Goal: Communication & Community: Answer question/provide support

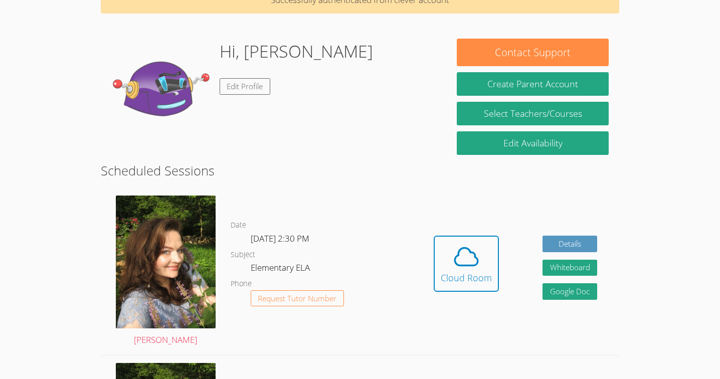
scroll to position [57, 0]
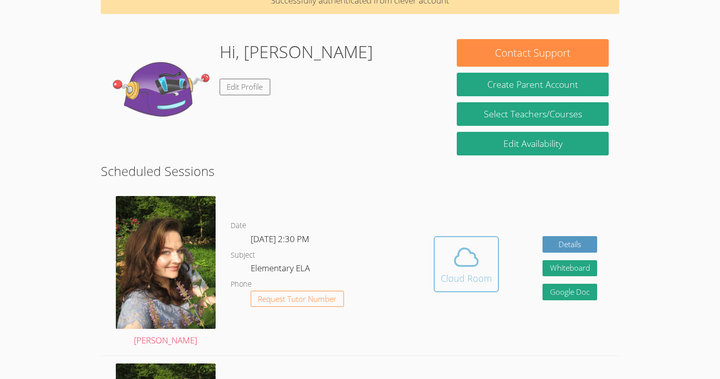
click at [473, 262] on icon at bounding box center [466, 257] width 28 height 28
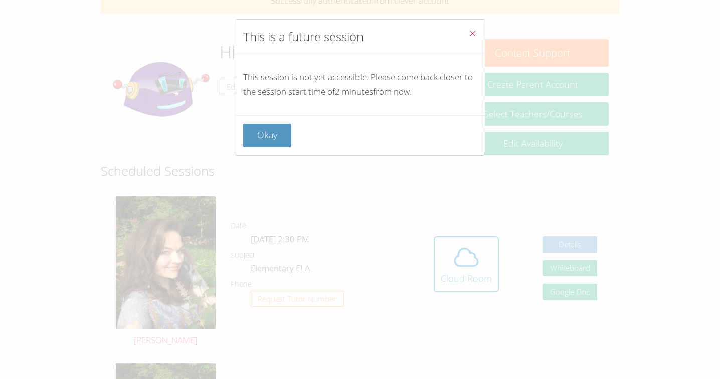
click at [475, 32] on icon "Close" at bounding box center [472, 33] width 9 height 9
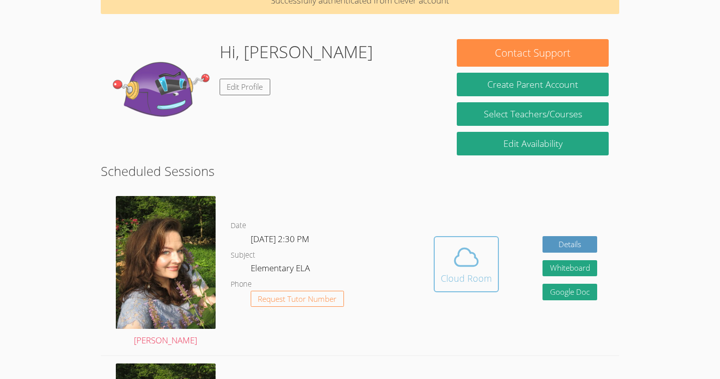
click at [466, 260] on icon at bounding box center [466, 257] width 28 height 28
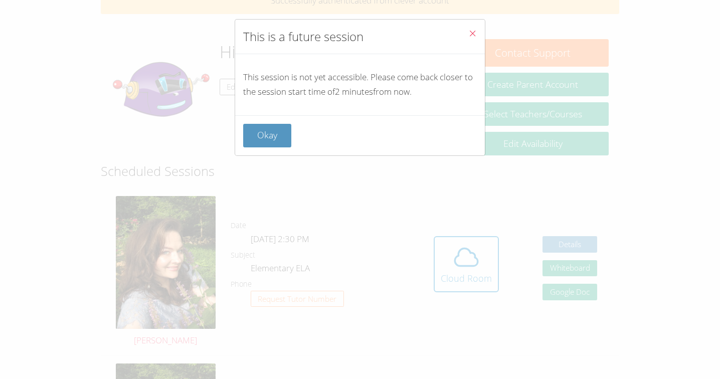
click at [468, 37] on button "Close" at bounding box center [472, 35] width 25 height 31
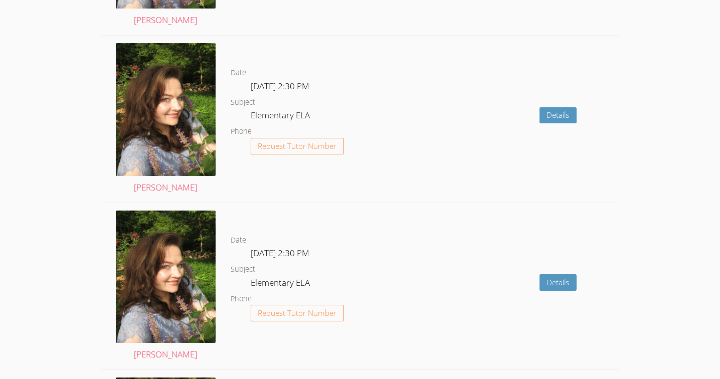
scroll to position [0, 0]
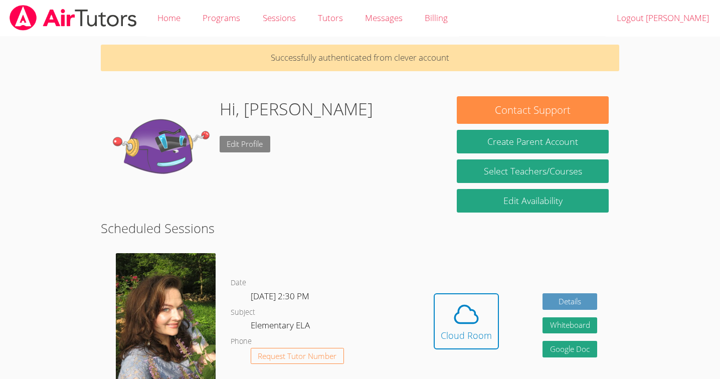
click at [251, 140] on link "Edit Profile" at bounding box center [244, 144] width 51 height 17
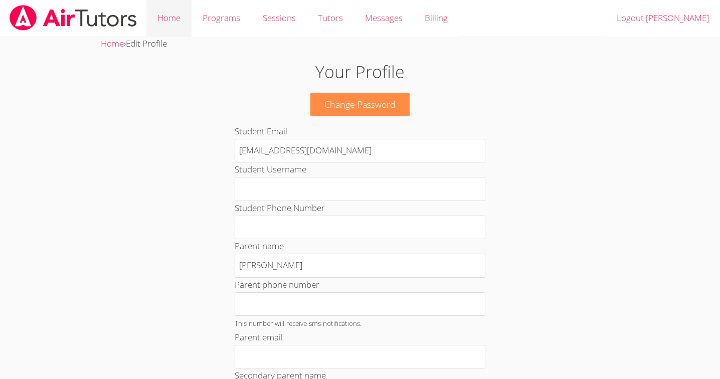
click at [181, 15] on link "Home" at bounding box center [168, 18] width 45 height 37
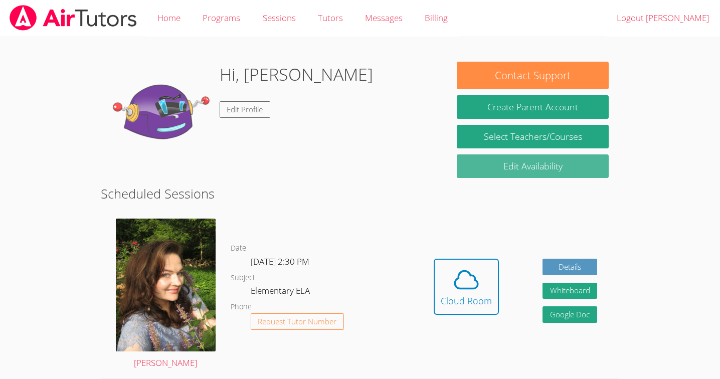
click at [495, 170] on link "Edit Availability" at bounding box center [533, 166] width 152 height 24
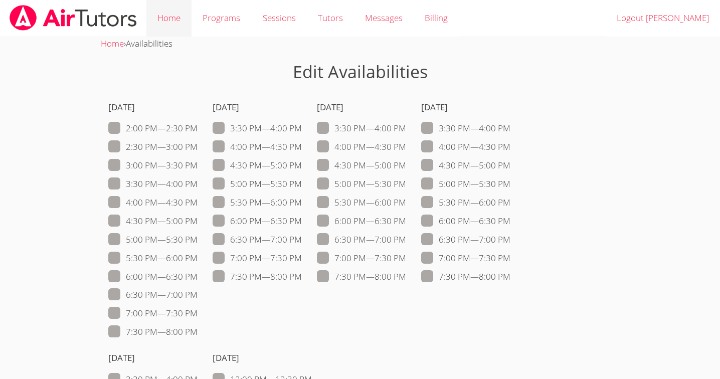
click at [168, 15] on link "Home" at bounding box center [168, 18] width 45 height 37
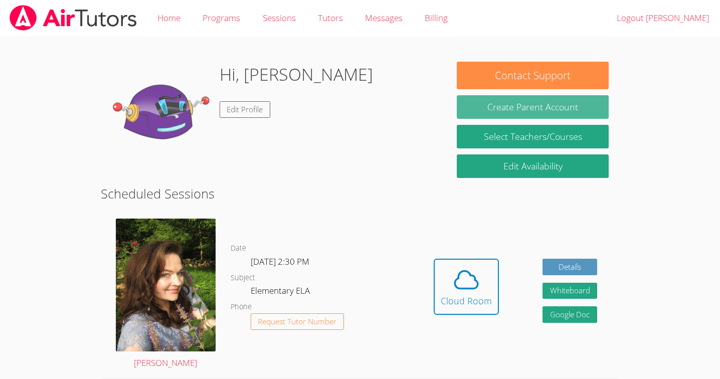
click at [484, 113] on button "Create Parent Account" at bounding box center [533, 107] width 152 height 24
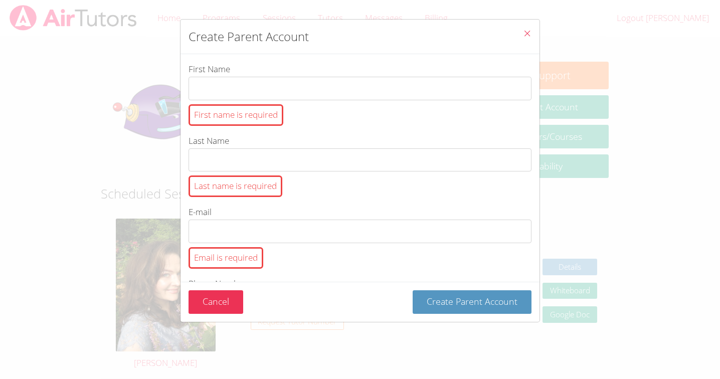
click at [532, 30] on button "Close" at bounding box center [527, 35] width 25 height 31
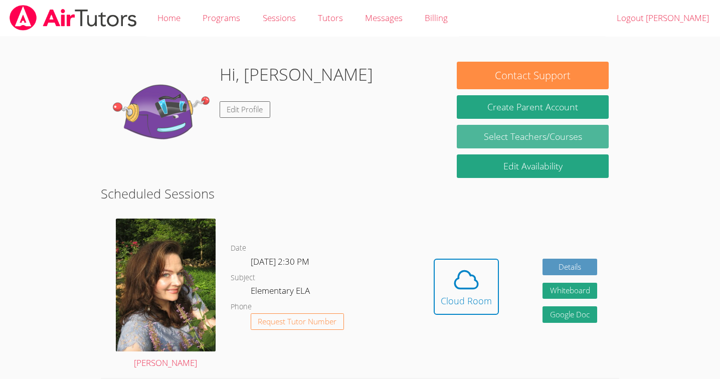
click at [507, 133] on link "Select Teachers/Courses" at bounding box center [533, 137] width 152 height 24
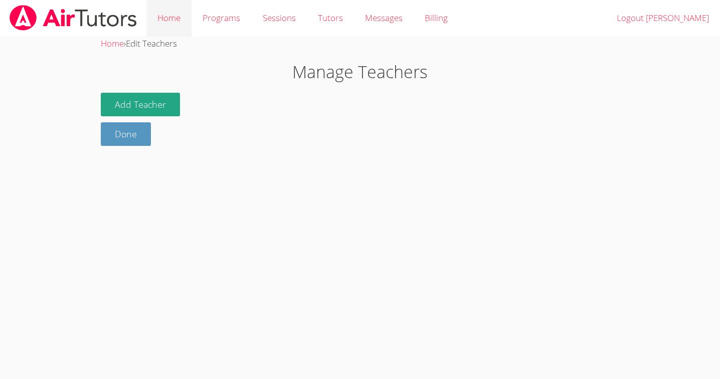
click at [172, 14] on link "Home" at bounding box center [168, 18] width 45 height 37
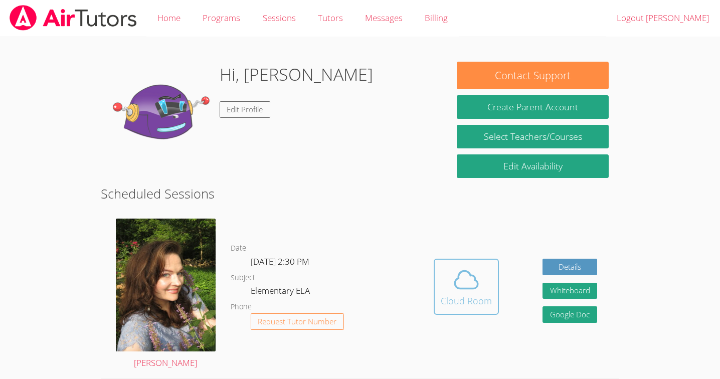
click at [478, 292] on icon at bounding box center [466, 280] width 28 height 28
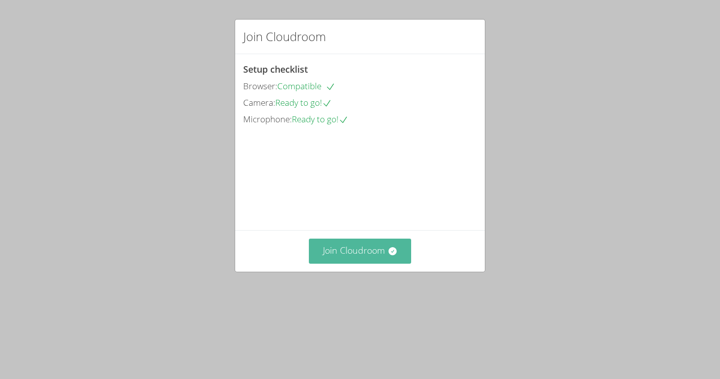
click at [346, 263] on button "Join Cloudroom" at bounding box center [360, 251] width 103 height 25
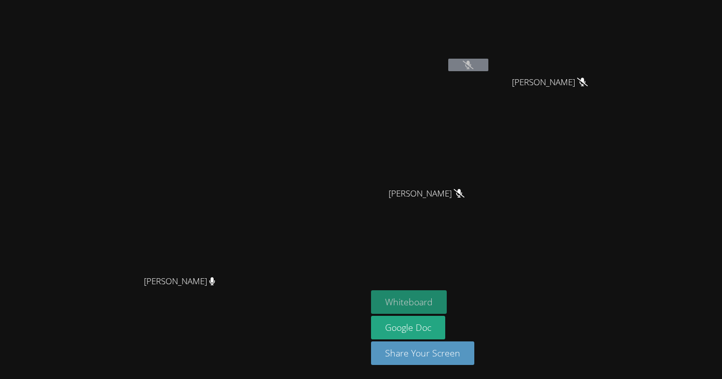
click at [425, 300] on button "Whiteboard" at bounding box center [409, 302] width 76 height 24
click at [464, 190] on icon at bounding box center [459, 193] width 11 height 9
click at [473, 63] on icon at bounding box center [468, 65] width 11 height 9
click at [490, 57] on video at bounding box center [430, 37] width 119 height 67
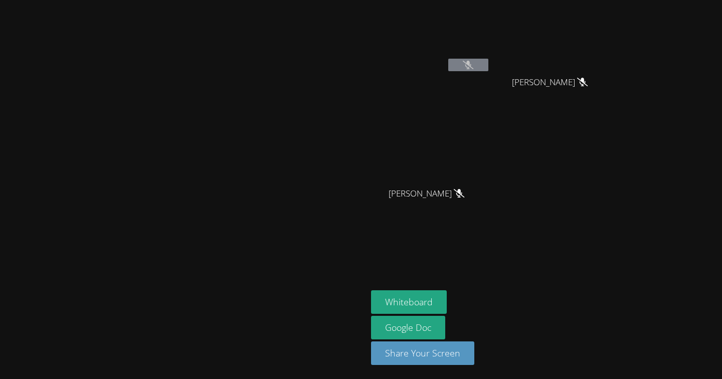
click at [490, 57] on video at bounding box center [430, 37] width 119 height 67
click at [463, 193] on span "Nicolai Brown" at bounding box center [427, 193] width 72 height 15
click at [490, 194] on div "Nicolai Brown" at bounding box center [430, 202] width 119 height 40
drag, startPoint x: 501, startPoint y: 192, endPoint x: 556, endPoint y: 188, distance: 55.8
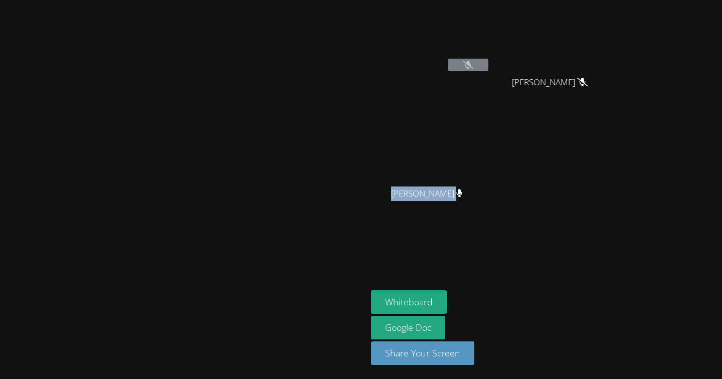
click at [463, 188] on span "Nicolai Brown" at bounding box center [427, 193] width 72 height 15
click at [609, 196] on div "Han Nguyen Thomas Vo Thomas Vo Nicolai Brown Nicolai Brown" at bounding box center [492, 113] width 243 height 218
click at [472, 61] on icon at bounding box center [468, 65] width 7 height 9
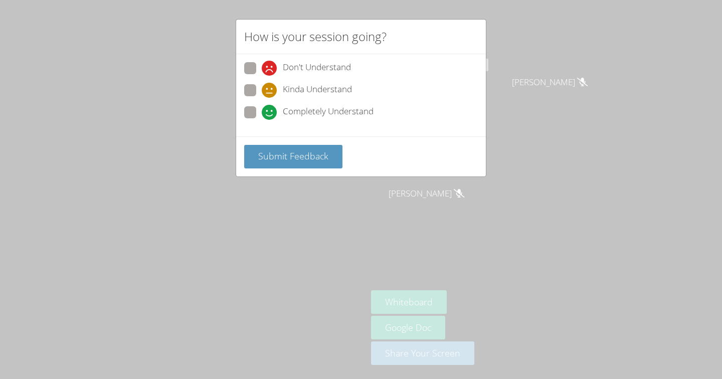
click at [262, 120] on span at bounding box center [262, 120] width 0 height 0
click at [262, 107] on input "Completely Understand" at bounding box center [266, 110] width 9 height 9
radio input "true"
click at [284, 150] on span "Submit Feedback" at bounding box center [293, 156] width 70 height 12
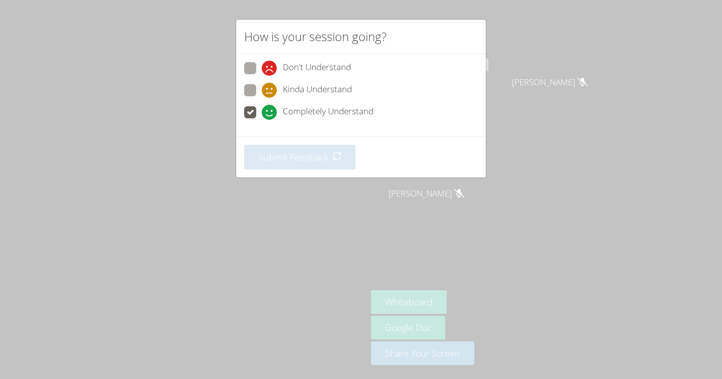
click at [411, 256] on div "How is your session going? Don't Understand Kinda Understand Completely Underst…" at bounding box center [361, 189] width 722 height 379
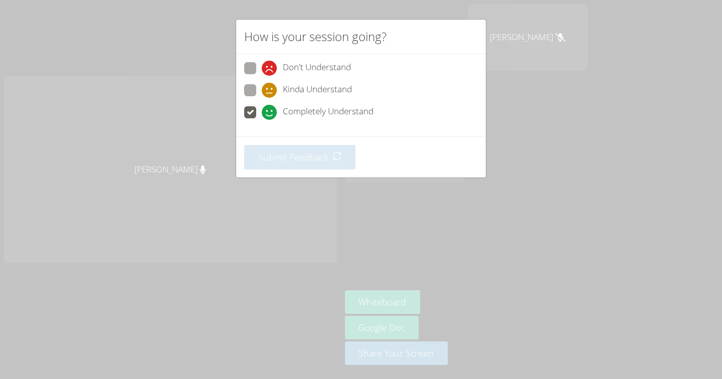
click at [411, 256] on div "How is your session going? Don't Understand Kinda Understand Completely Underst…" at bounding box center [361, 189] width 722 height 379
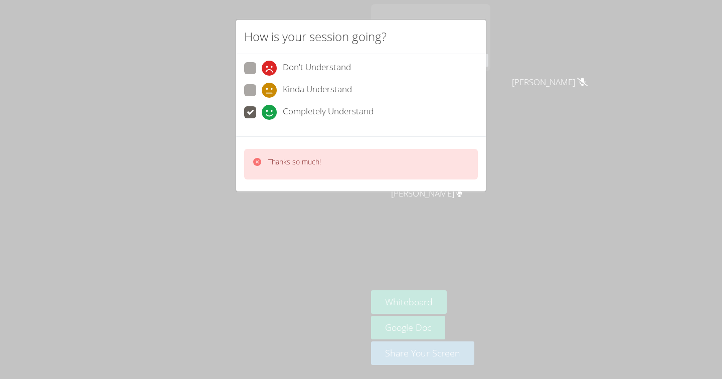
click at [262, 98] on span at bounding box center [262, 98] width 0 height 0
click at [262, 88] on input "Kinda Understand" at bounding box center [266, 88] width 9 height 9
radio input "true"
click at [309, 166] on div "Thanks so much!" at bounding box center [294, 164] width 53 height 15
click at [256, 158] on icon at bounding box center [257, 162] width 8 height 8
